Goal: Task Accomplishment & Management: Use online tool/utility

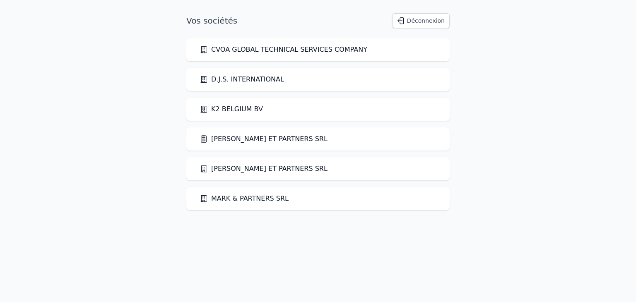
click at [249, 140] on link "[PERSON_NAME] ET PARTNERS SRL" at bounding box center [264, 139] width 128 height 10
click at [250, 140] on link "[PERSON_NAME] ET PARTNERS SRL" at bounding box center [264, 139] width 128 height 10
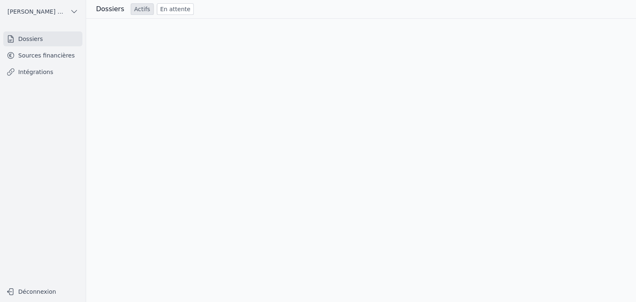
click at [250, 140] on div at bounding box center [361, 161] width 550 height 284
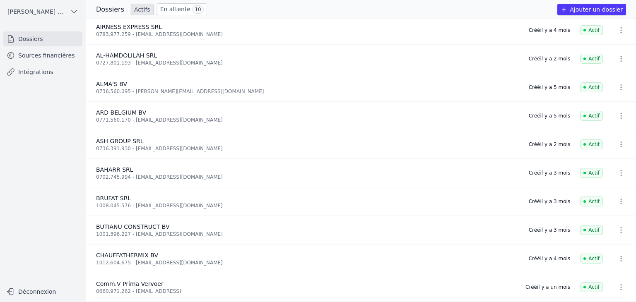
scroll to position [3, 0]
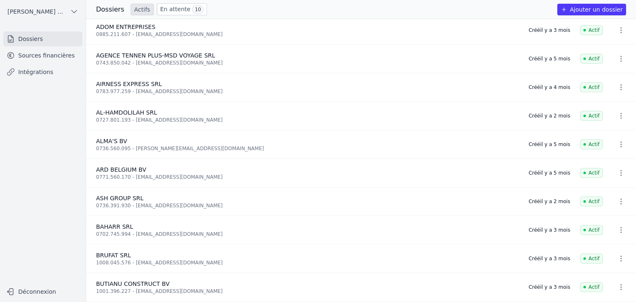
click at [617, 145] on icon "button" at bounding box center [621, 144] width 8 height 8
click at [566, 150] on div at bounding box center [318, 151] width 636 height 302
click at [595, 146] on span "Actif" at bounding box center [591, 145] width 23 height 10
click at [118, 142] on span "ALMA'S BV" at bounding box center [111, 141] width 31 height 7
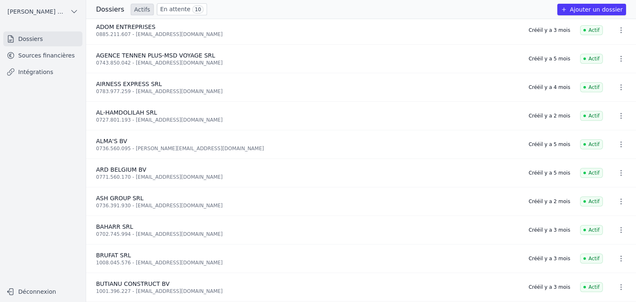
click at [36, 61] on link "Sources financières" at bounding box center [42, 55] width 79 height 15
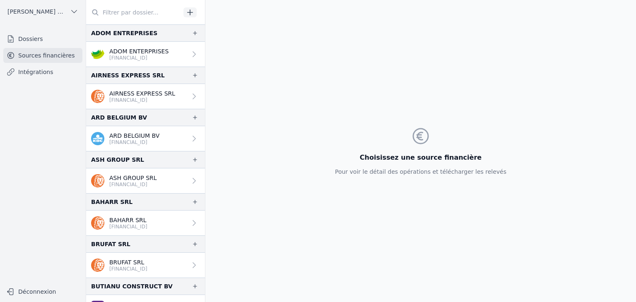
click at [111, 9] on input "text" at bounding box center [133, 12] width 94 height 15
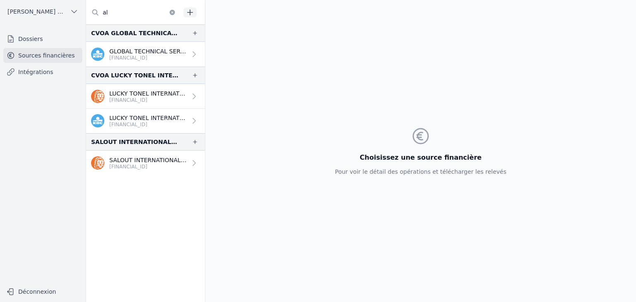
type input "a"
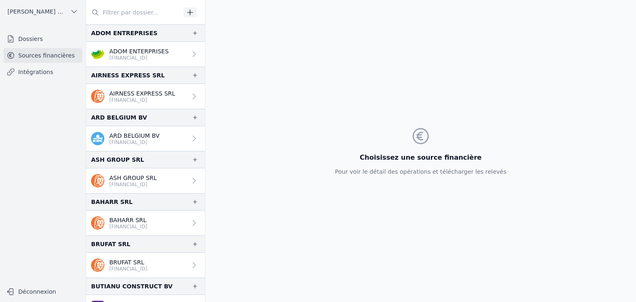
click at [37, 75] on link "Intégrations" at bounding box center [42, 72] width 79 height 15
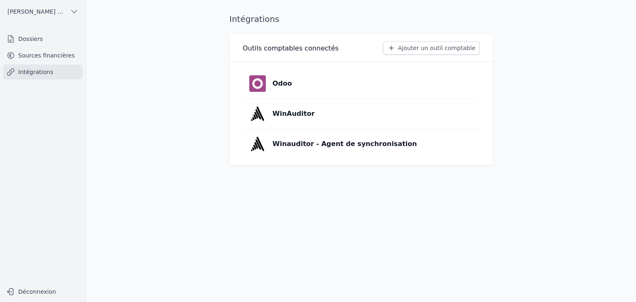
click at [34, 60] on link "Sources financières" at bounding box center [42, 55] width 79 height 15
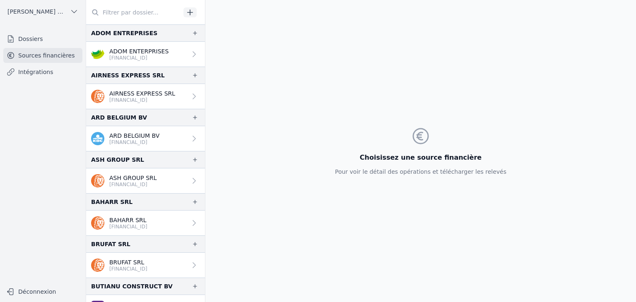
click at [191, 15] on icon "button" at bounding box center [190, 12] width 8 height 8
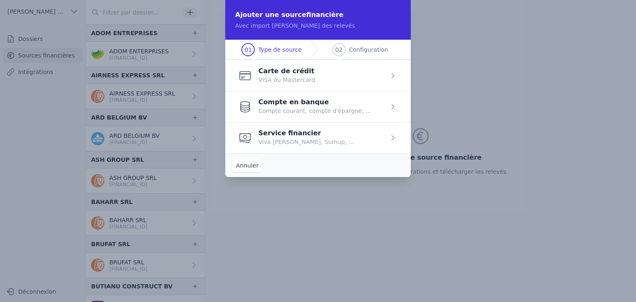
click at [389, 109] on span "button" at bounding box center [318, 106] width 186 height 31
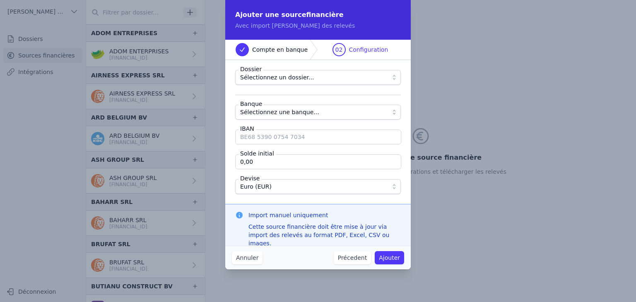
click at [392, 80] on button "Sélectionnez un dossier..." at bounding box center [318, 77] width 166 height 15
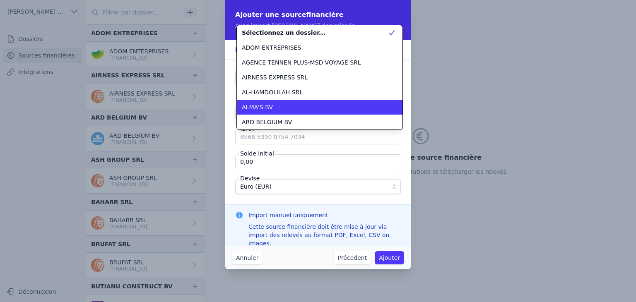
click at [290, 108] on div "ALMA'S BV" at bounding box center [315, 107] width 146 height 8
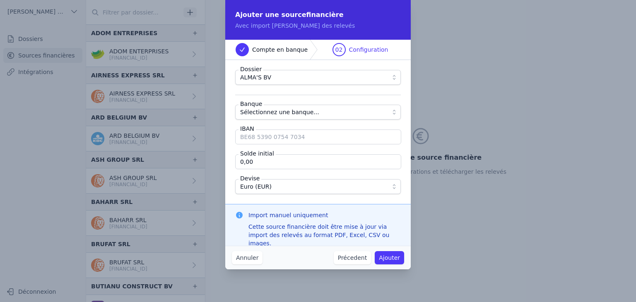
click at [289, 106] on button "Sélectionnez une banque..." at bounding box center [318, 112] width 166 height 15
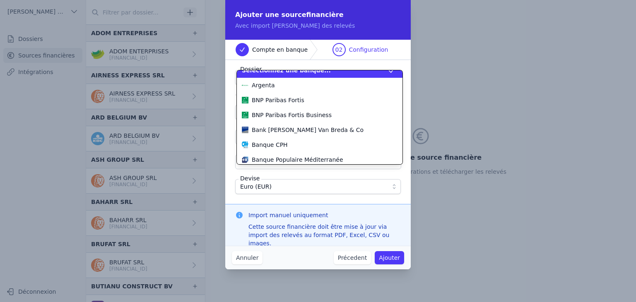
scroll to position [41, 0]
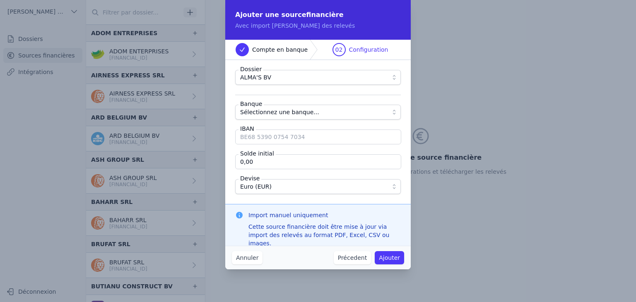
click at [395, 113] on button "Sélectionnez une banque..." at bounding box center [318, 112] width 166 height 15
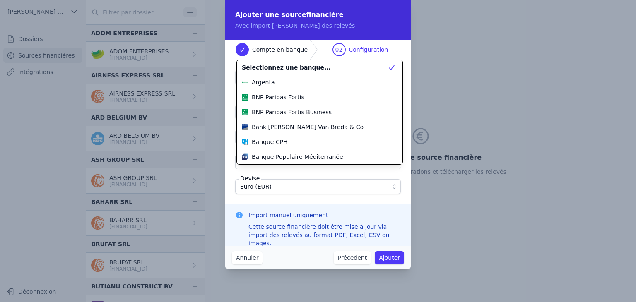
scroll to position [239, 0]
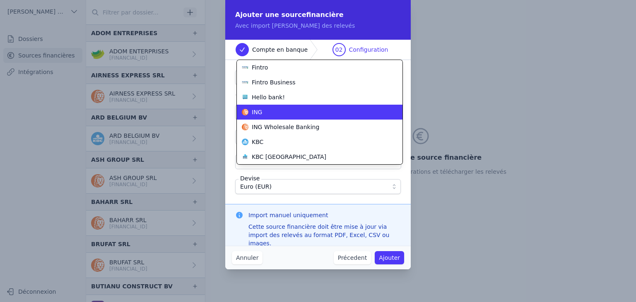
click at [258, 116] on li "ING" at bounding box center [320, 112] width 166 height 15
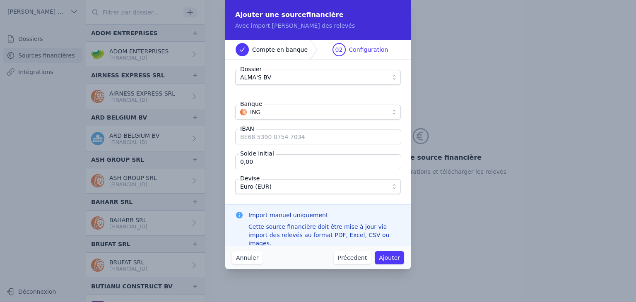
click at [261, 136] on input "IBAN" at bounding box center [318, 137] width 166 height 15
paste input "[FINANCIAL_ID]"
type input "[FINANCIAL_ID]"
click at [262, 164] on input "0,00" at bounding box center [318, 162] width 166 height 15
drag, startPoint x: 255, startPoint y: 163, endPoint x: 213, endPoint y: 162, distance: 42.3
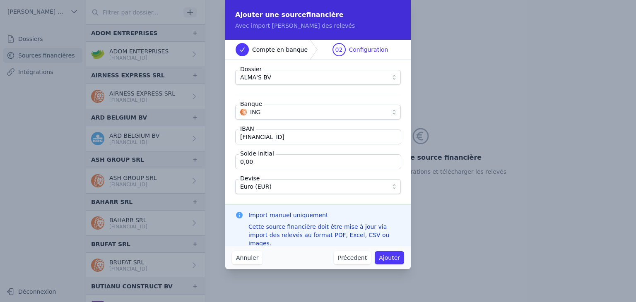
click at [212, 163] on div "Ajouter une source financière Avec import manuel des relevés Compte en banque 0…" at bounding box center [318, 151] width 636 height 302
paste input "40 693,61"
type input "40 693,61"
click at [388, 259] on button "Ajouter" at bounding box center [389, 257] width 29 height 13
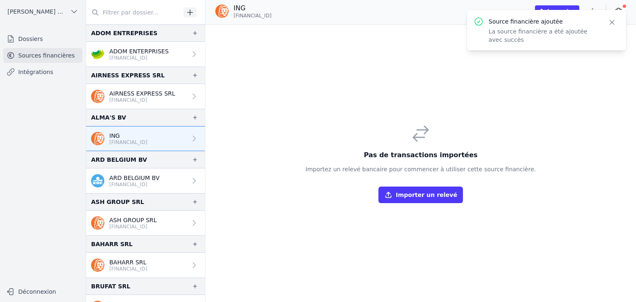
click at [423, 192] on button "Importer un relevé" at bounding box center [421, 195] width 85 height 17
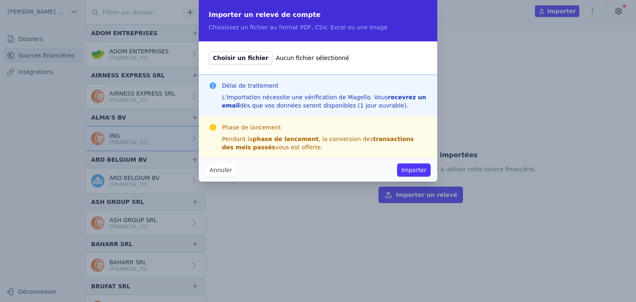
click at [244, 59] on span "Choisir un fichier" at bounding box center [241, 57] width 64 height 13
click at [209, 51] on input "Choisir un fichier Aucun fichier sélectionné" at bounding box center [208, 51] width 0 height 0
click at [231, 56] on span "Choisir un fichier" at bounding box center [241, 57] width 64 height 13
click at [209, 51] on input "Choisir un fichier Aucun fichier sélectionné" at bounding box center [208, 51] width 0 height 0
type input "C:\fakepath\[FINANCIAL_ID]-CA-EUR-Janvier..pdf"
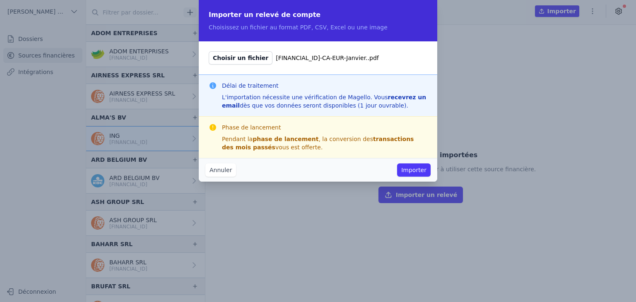
click at [414, 170] on button "Importer" at bounding box center [414, 170] width 34 height 13
click at [416, 169] on button "Importer" at bounding box center [414, 170] width 34 height 13
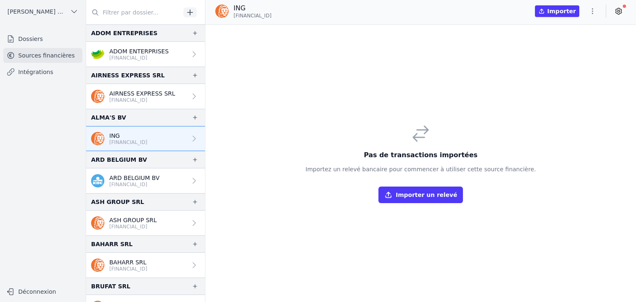
click at [592, 14] on icon "button" at bounding box center [593, 11] width 8 height 8
click at [483, 75] on div at bounding box center [318, 151] width 636 height 302
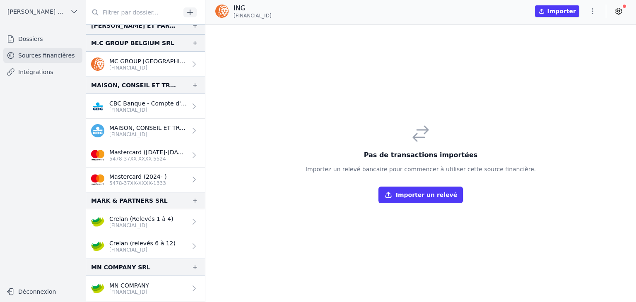
scroll to position [953, 0]
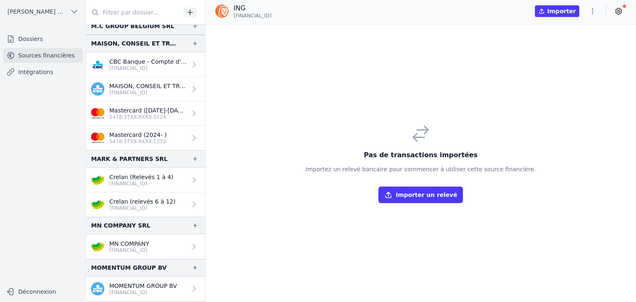
click at [139, 181] on p "[FINANCIAL_ID]" at bounding box center [141, 184] width 64 height 7
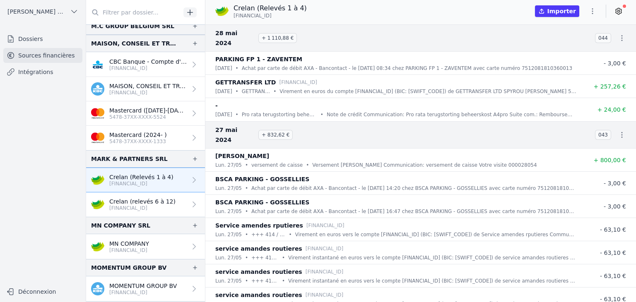
click at [138, 203] on p "Crelan (relevés 6 à 12)" at bounding box center [142, 202] width 66 height 8
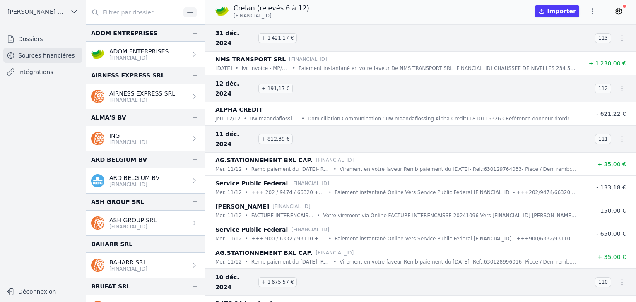
click at [136, 143] on p "[FINANCIAL_ID]" at bounding box center [128, 142] width 38 height 7
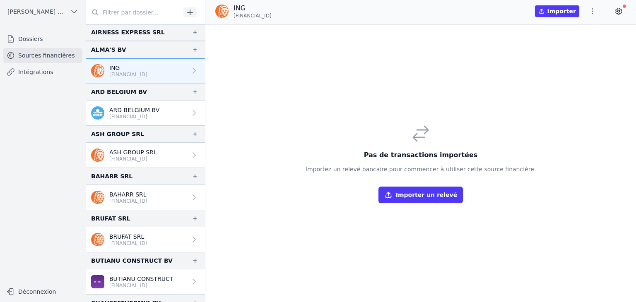
scroll to position [83, 0]
